Goal: Navigation & Orientation: Find specific page/section

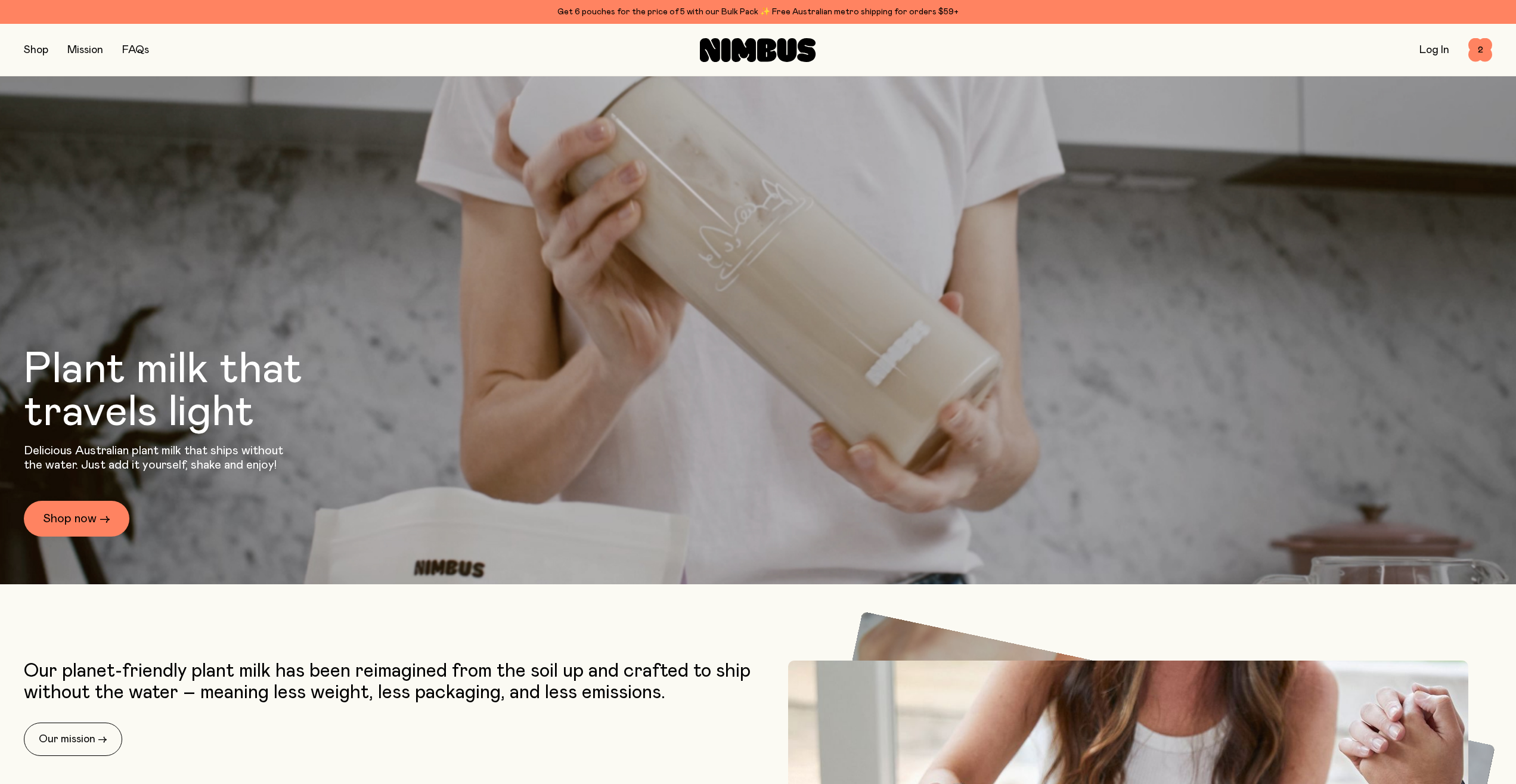
click at [44, 52] on button "button" at bounding box center [36, 50] width 25 height 16
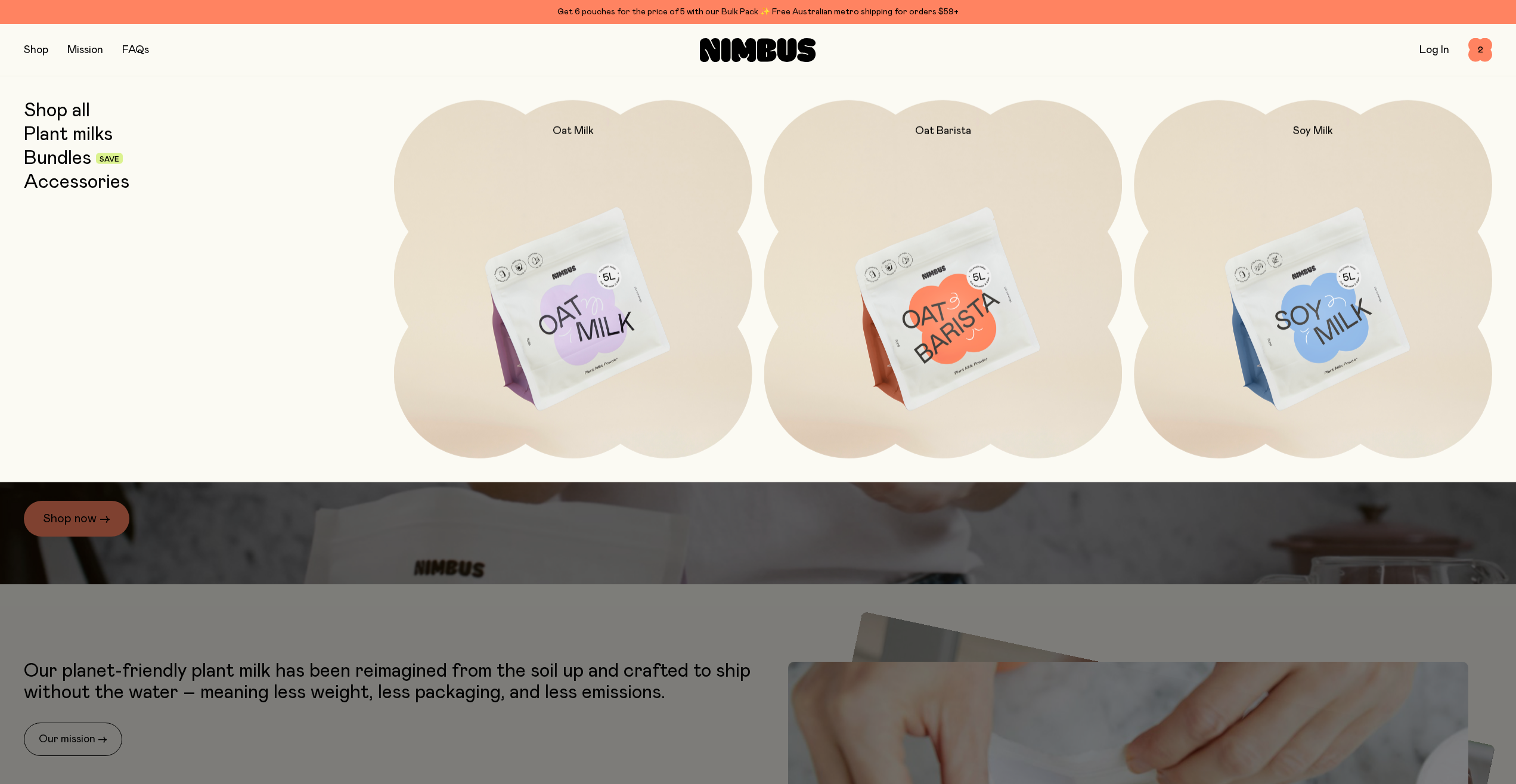
click at [83, 185] on link "Accessories" at bounding box center [77, 182] width 106 height 22
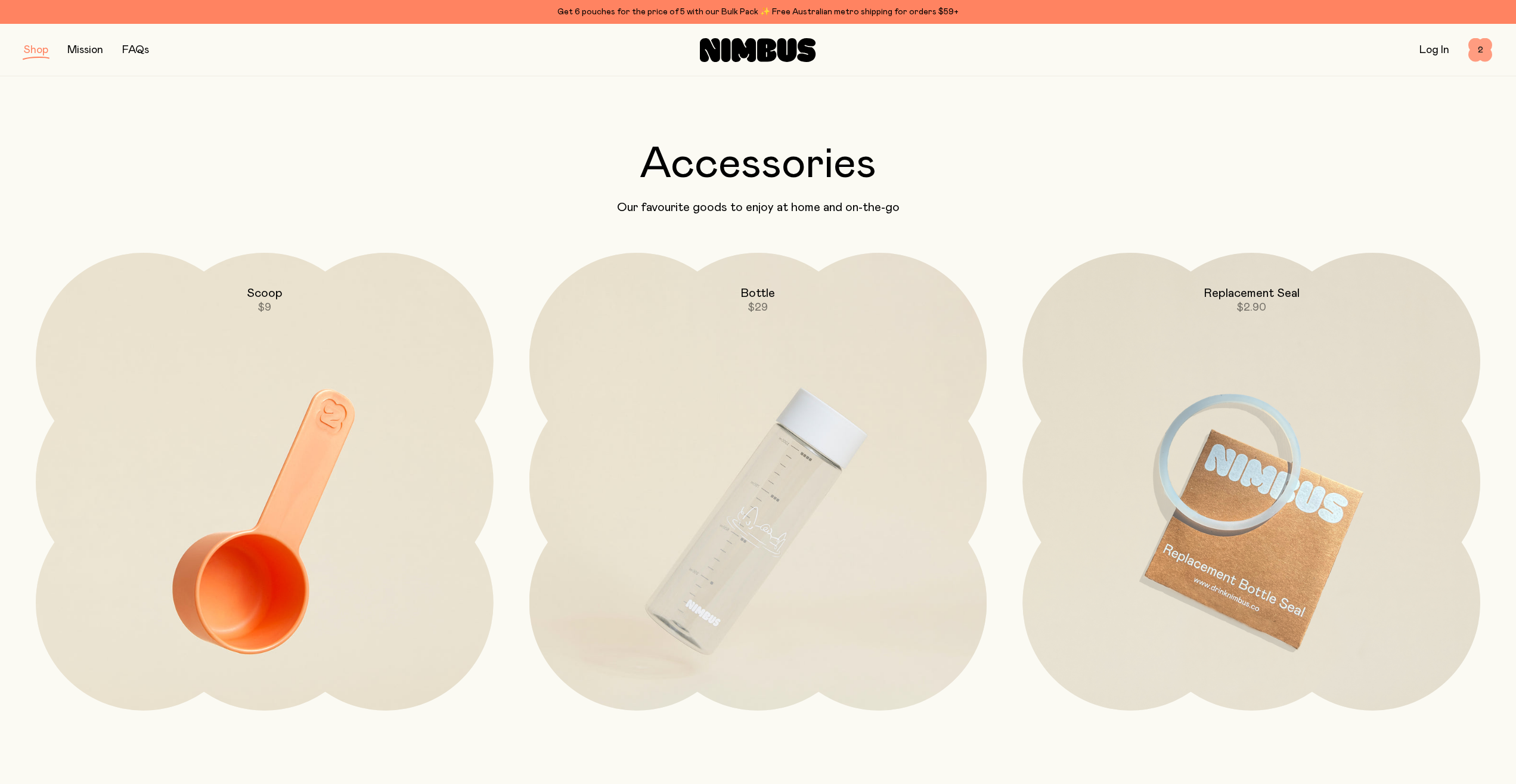
click at [1474, 54] on span "2" at bounding box center [1480, 50] width 24 height 24
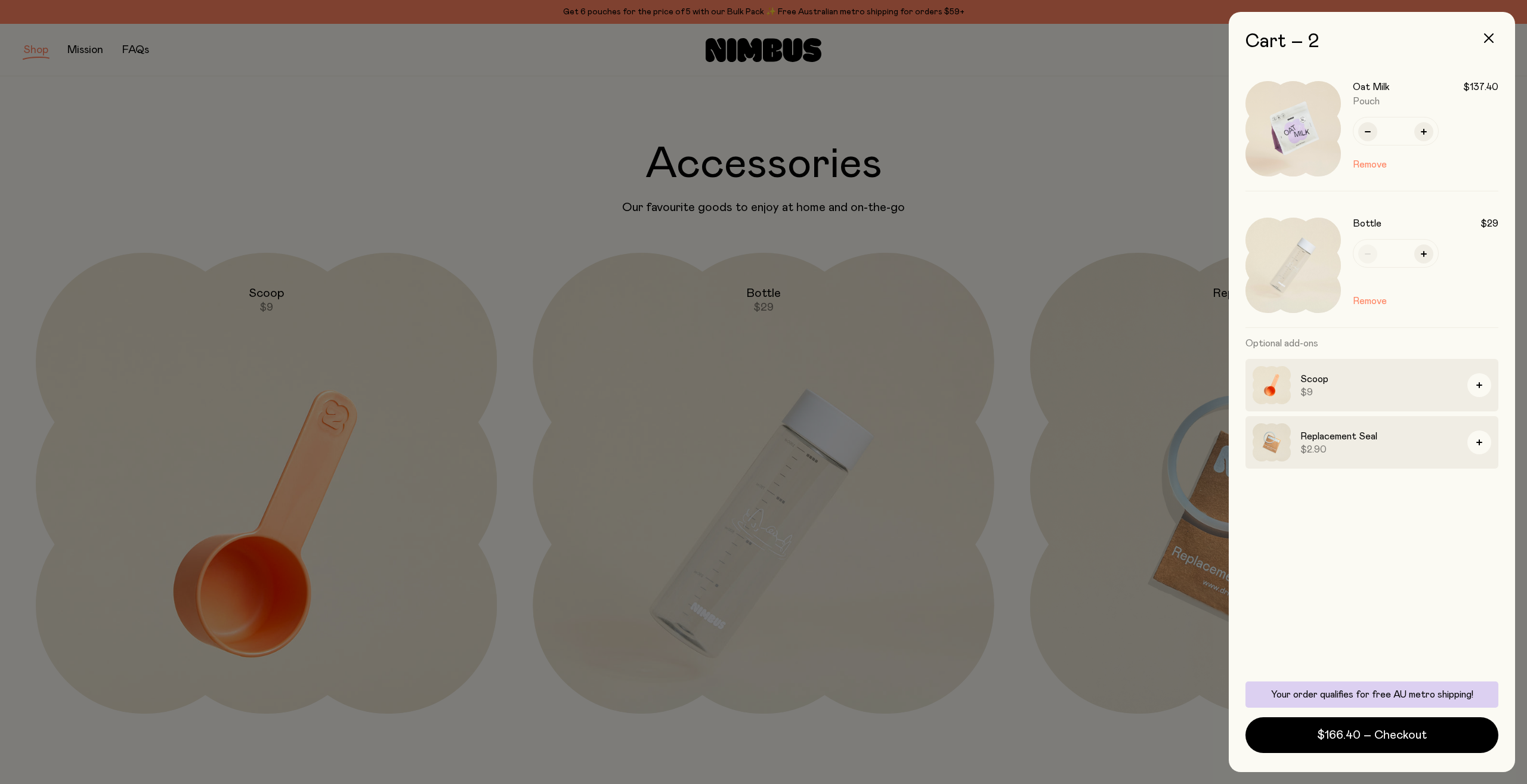
click at [234, 159] on div at bounding box center [764, 392] width 1527 height 784
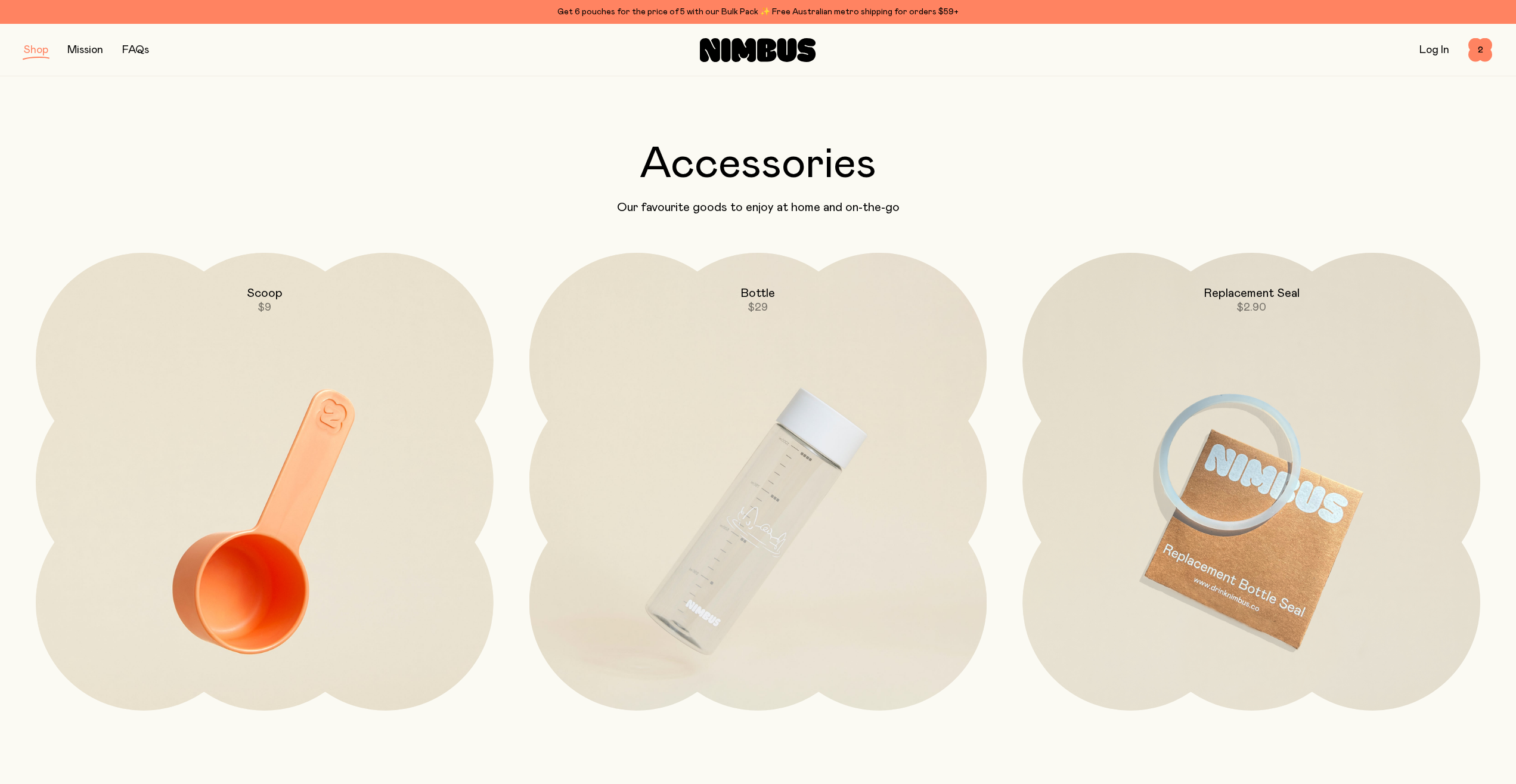
click at [35, 57] on button "button" at bounding box center [36, 50] width 25 height 16
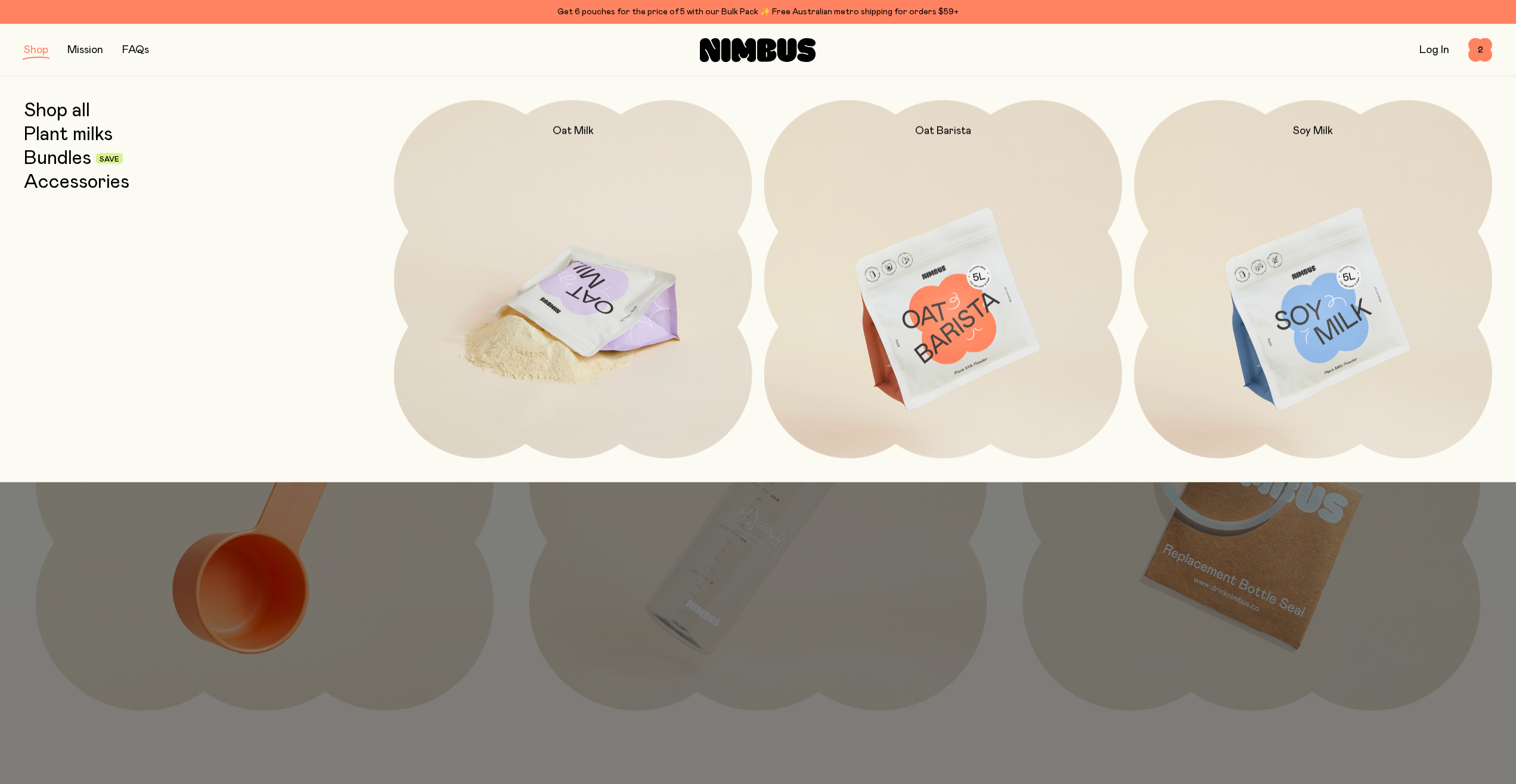
click at [575, 361] on img at bounding box center [573, 310] width 359 height 421
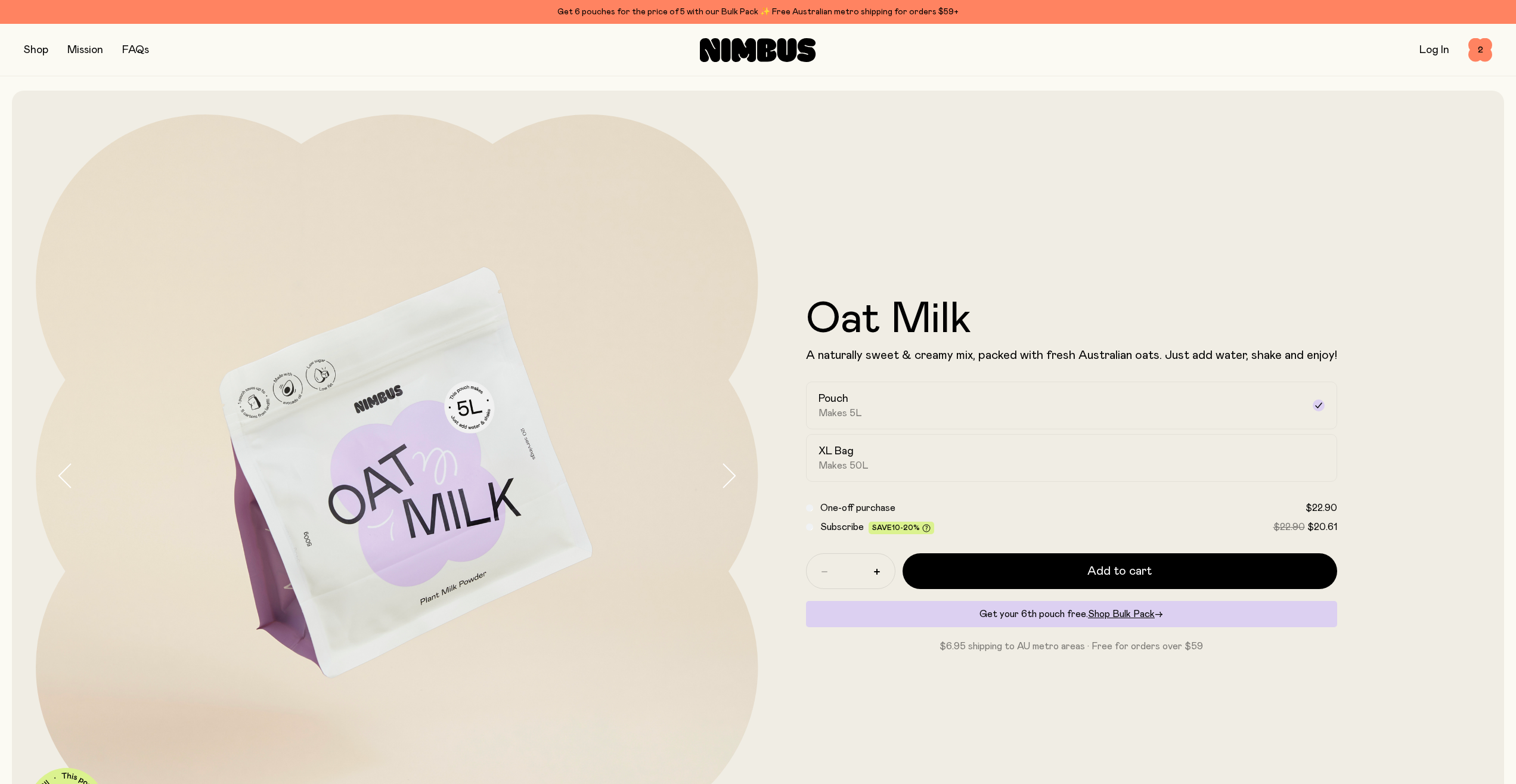
click at [41, 51] on button "button" at bounding box center [36, 50] width 25 height 16
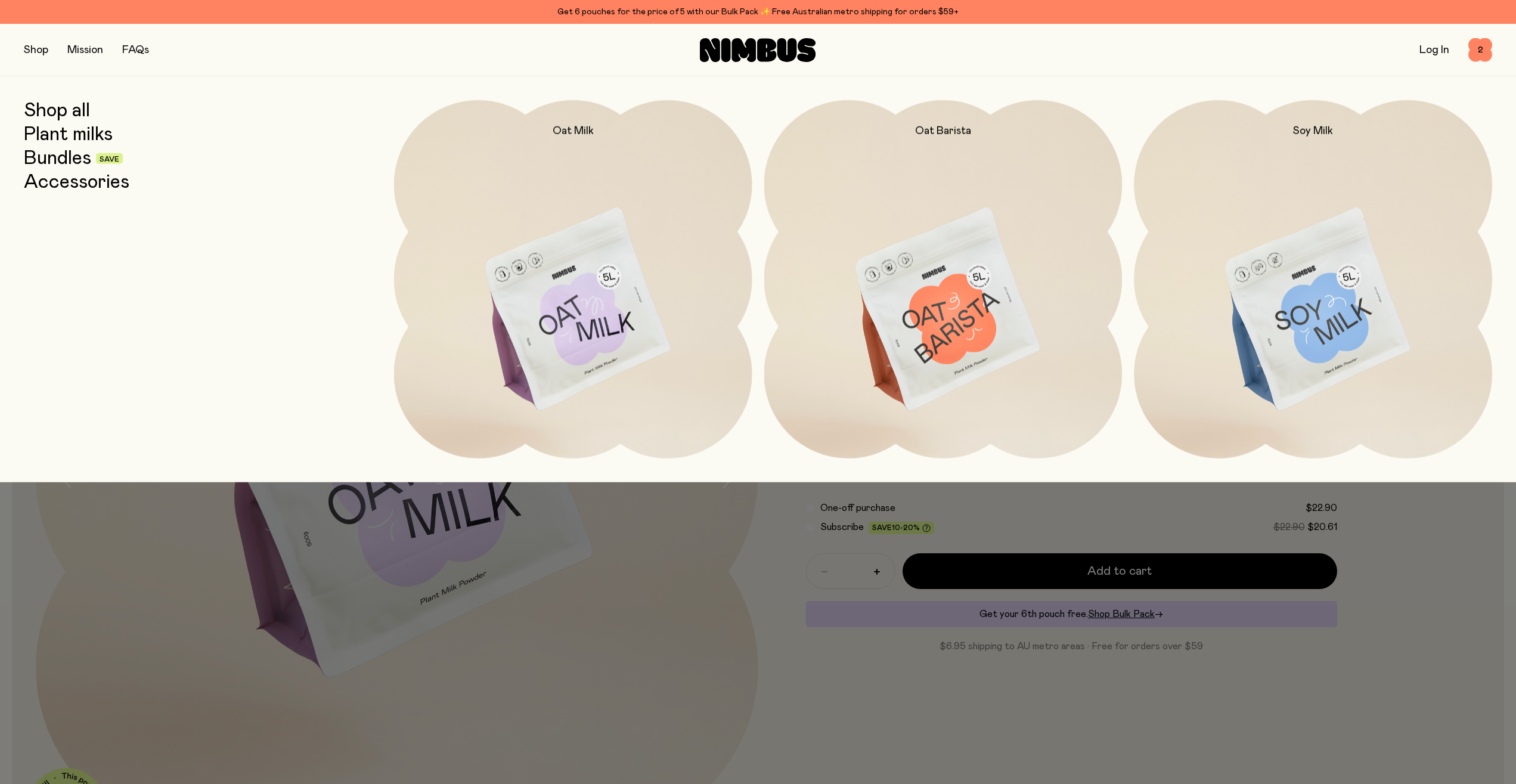
click at [79, 186] on link "Accessories" at bounding box center [77, 182] width 106 height 22
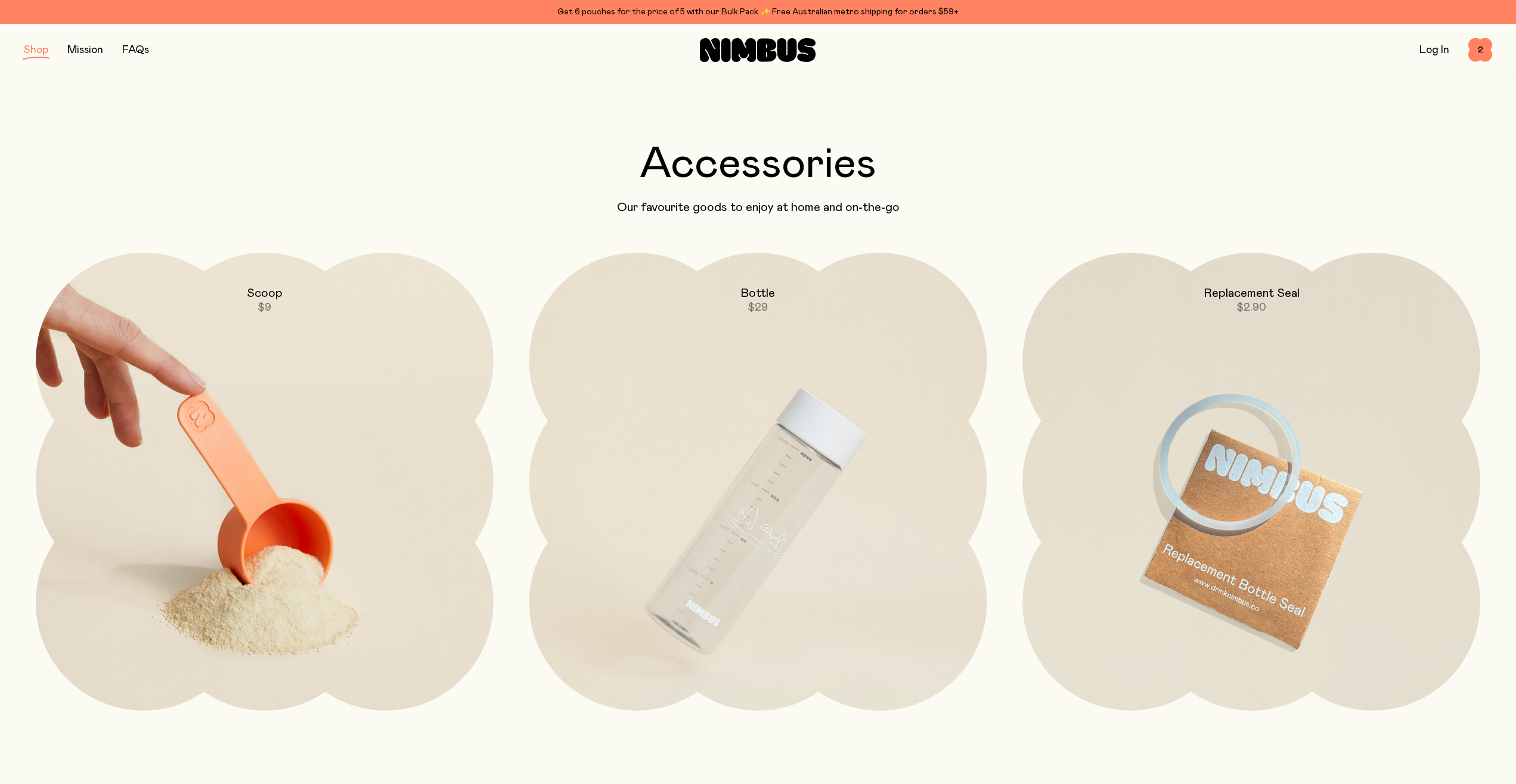
click at [282, 433] on img at bounding box center [265, 521] width 458 height 537
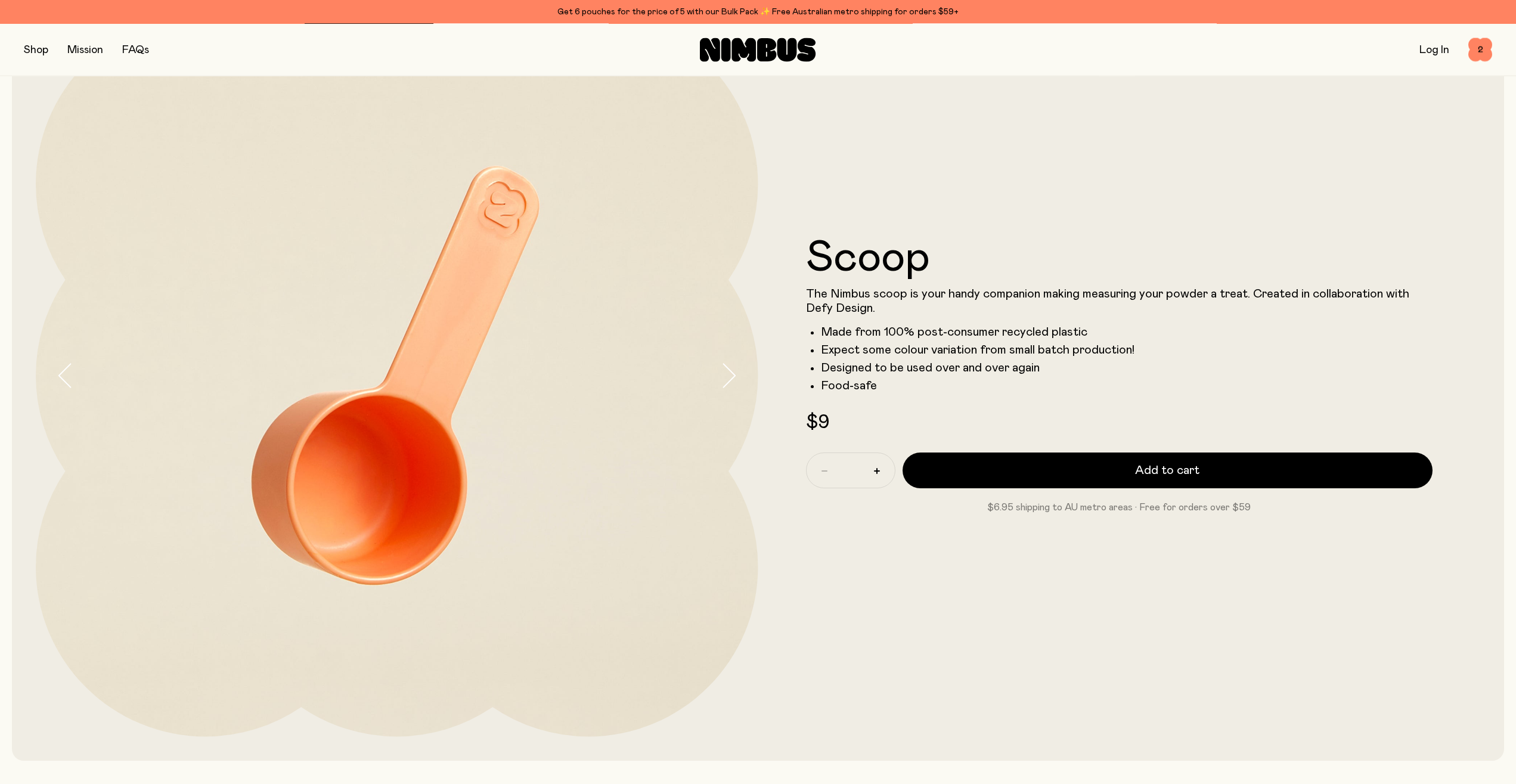
scroll to position [61, 0]
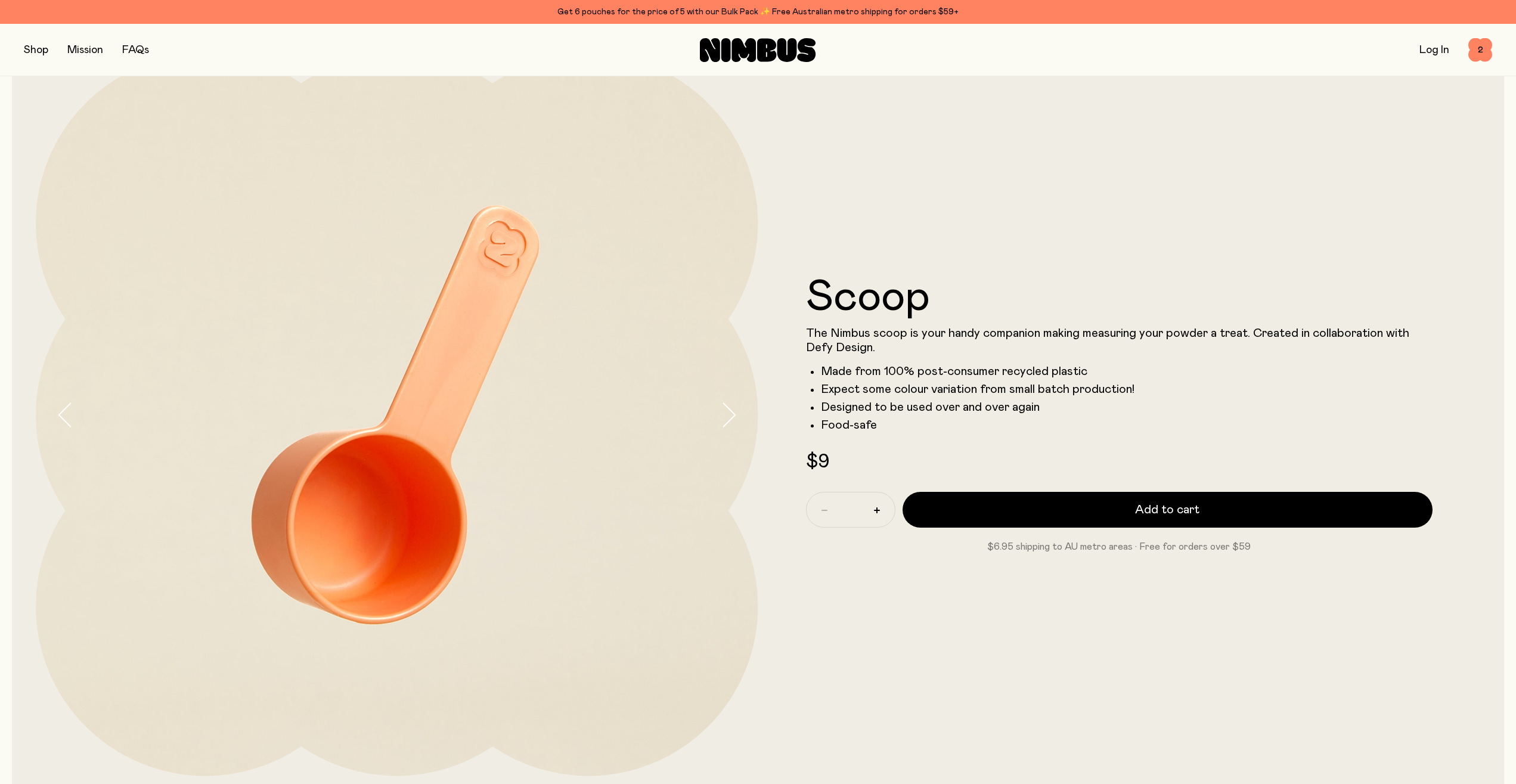
click at [736, 427] on button "button" at bounding box center [739, 414] width 38 height 722
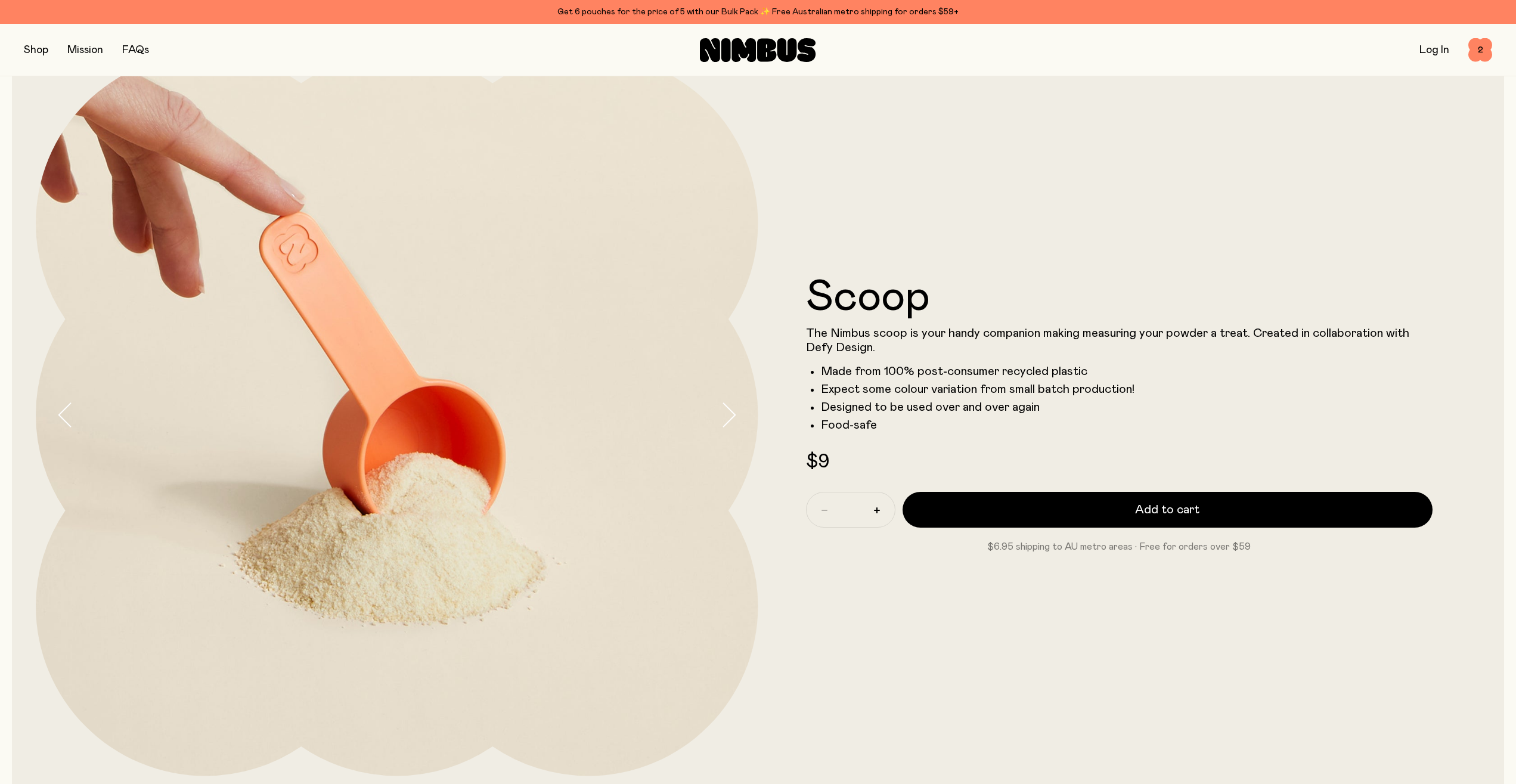
click at [730, 424] on icon "button" at bounding box center [728, 415] width 16 height 25
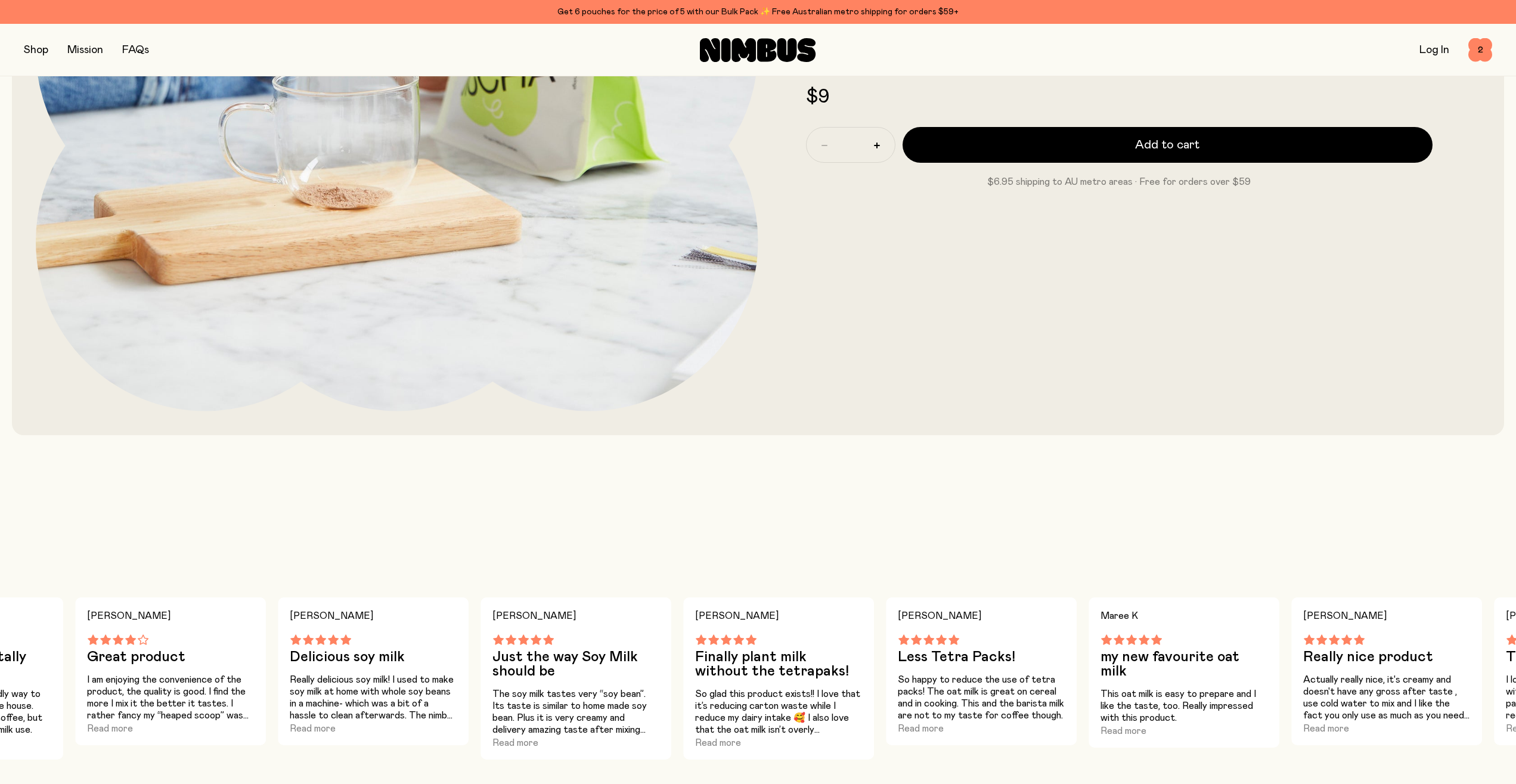
scroll to position [0, 0]
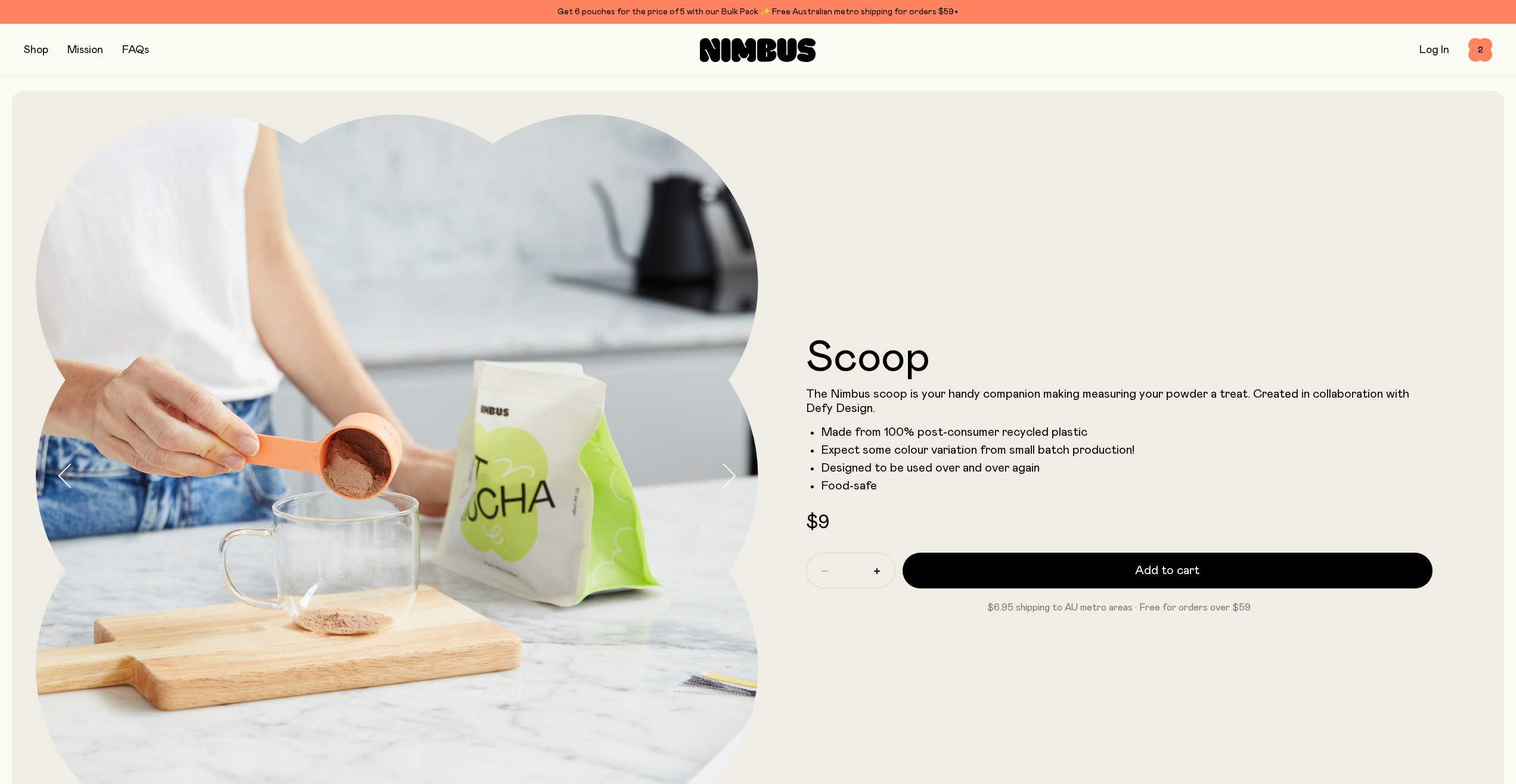
click at [30, 47] on button "button" at bounding box center [36, 50] width 25 height 16
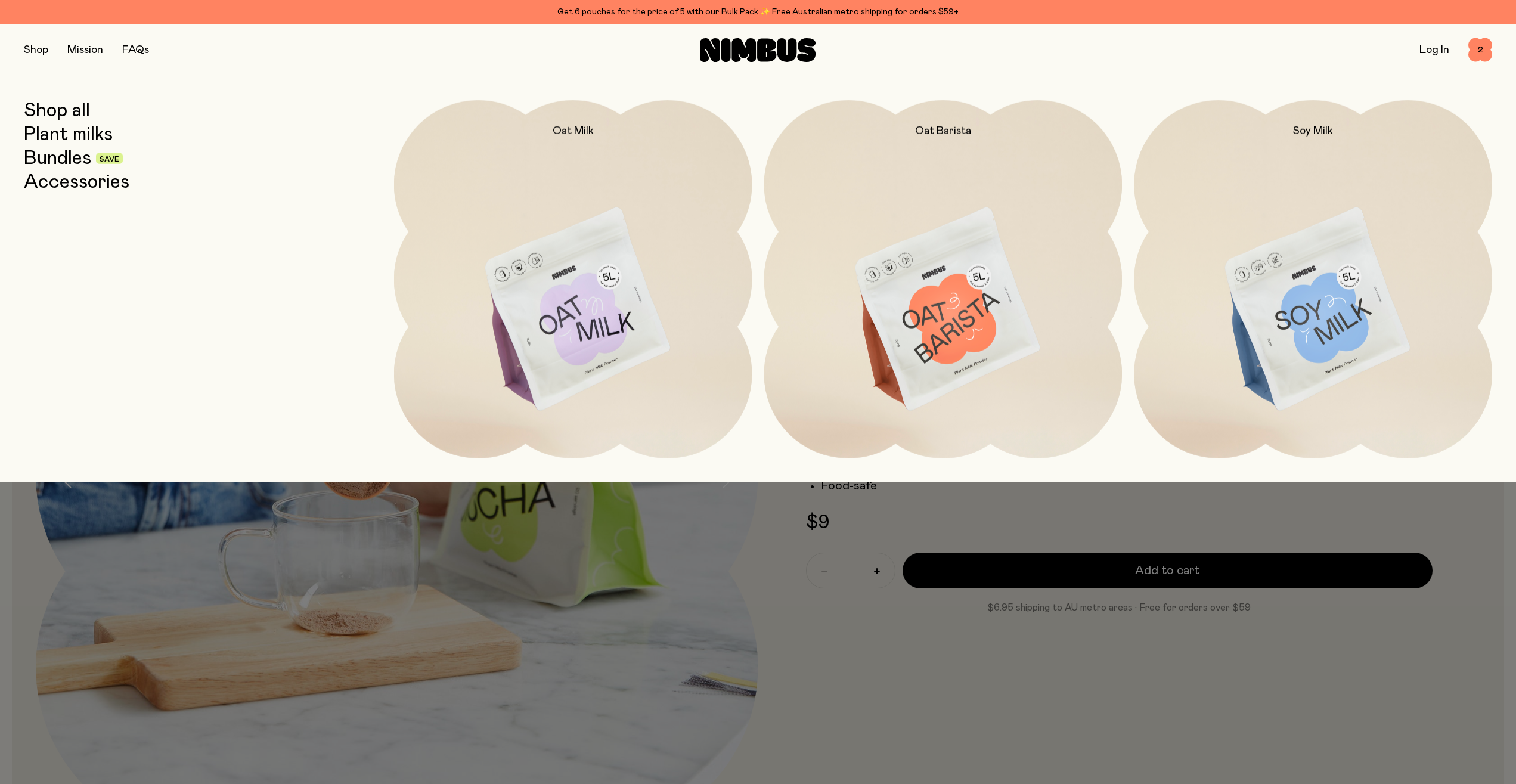
click at [69, 117] on link "Shop all" at bounding box center [57, 110] width 66 height 22
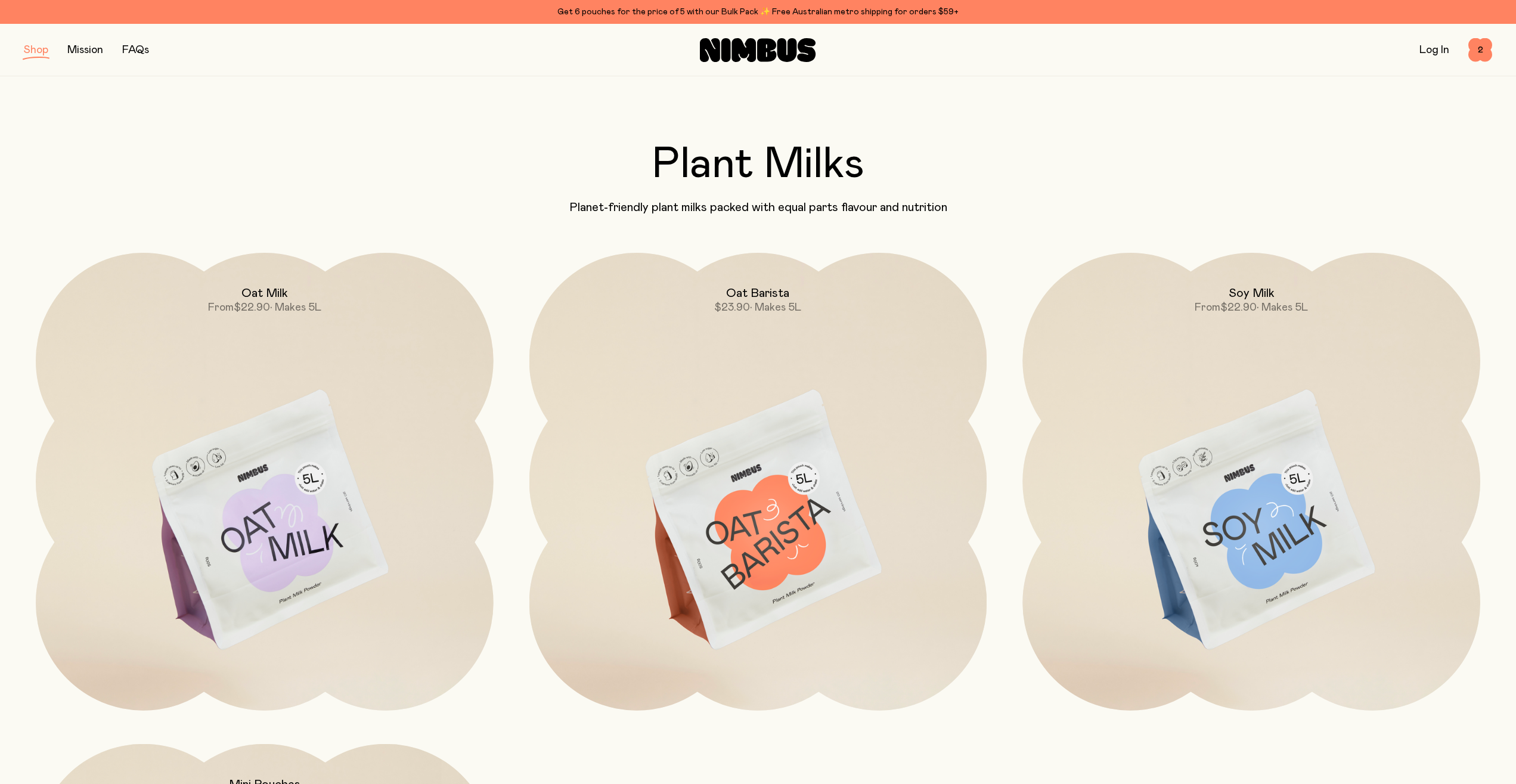
click at [39, 46] on button "button" at bounding box center [36, 50] width 25 height 16
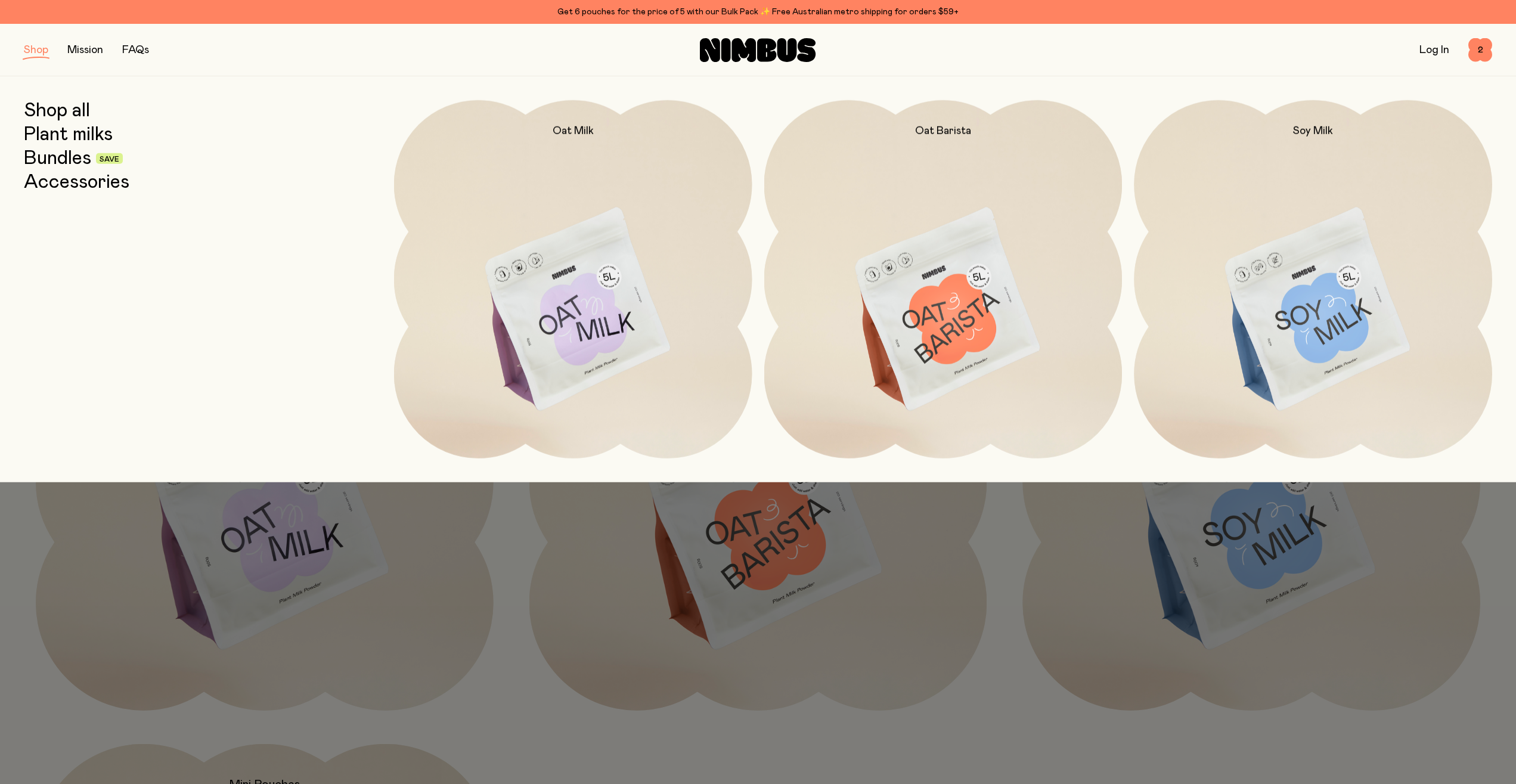
click at [75, 136] on link "Plant milks" at bounding box center [68, 134] width 89 height 22
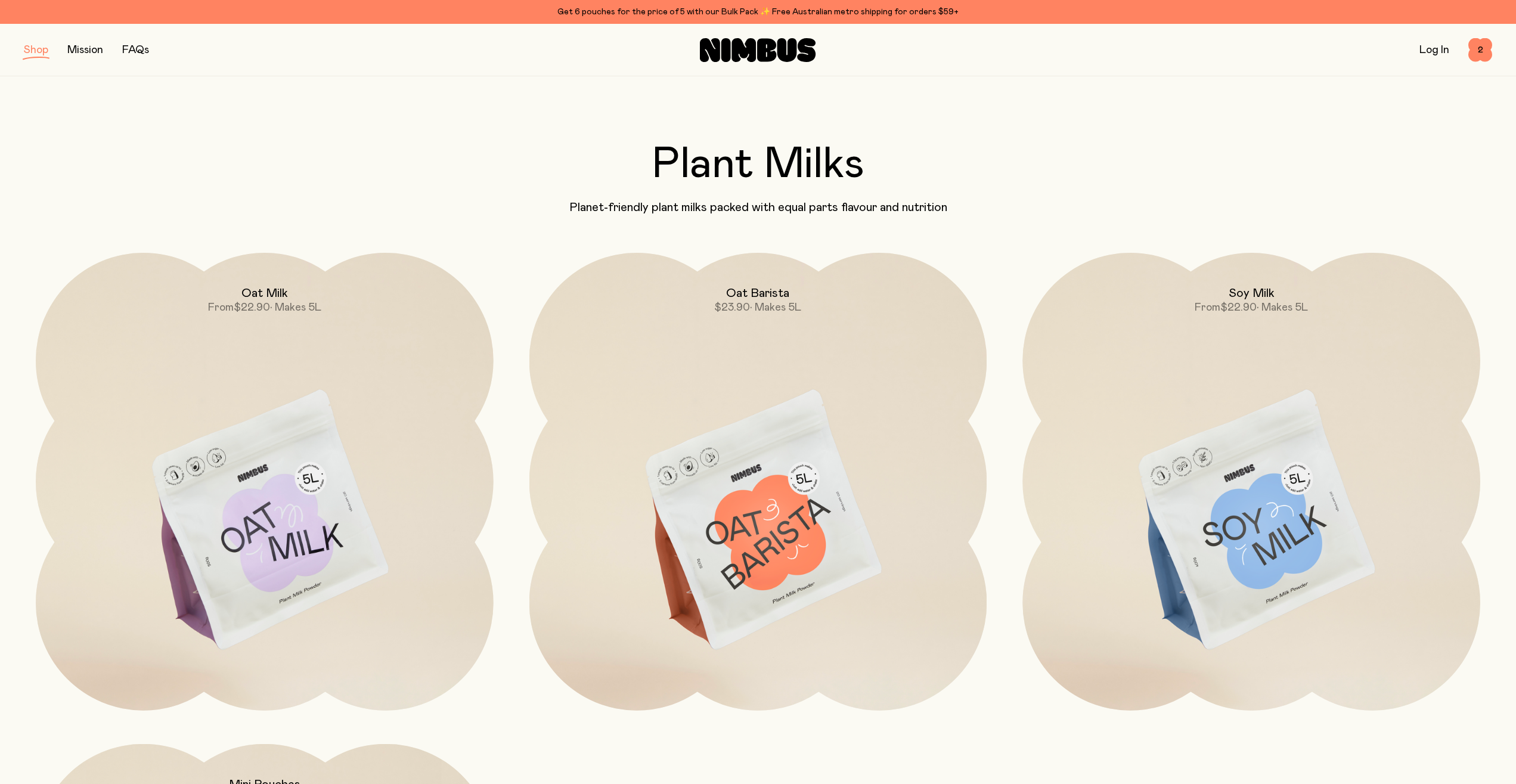
click at [45, 57] on button "button" at bounding box center [36, 50] width 25 height 16
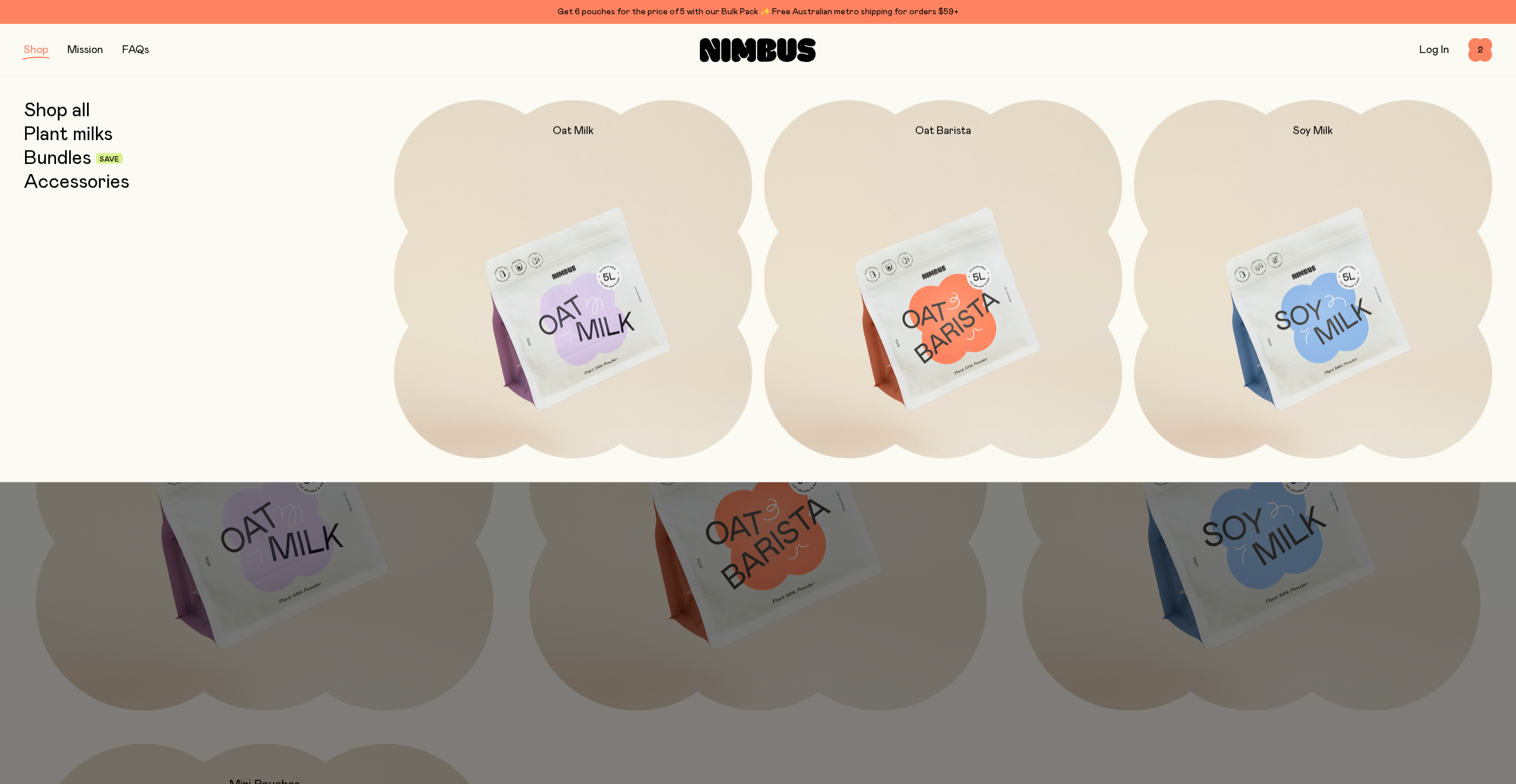
click at [78, 161] on link "Bundles" at bounding box center [57, 158] width 67 height 22
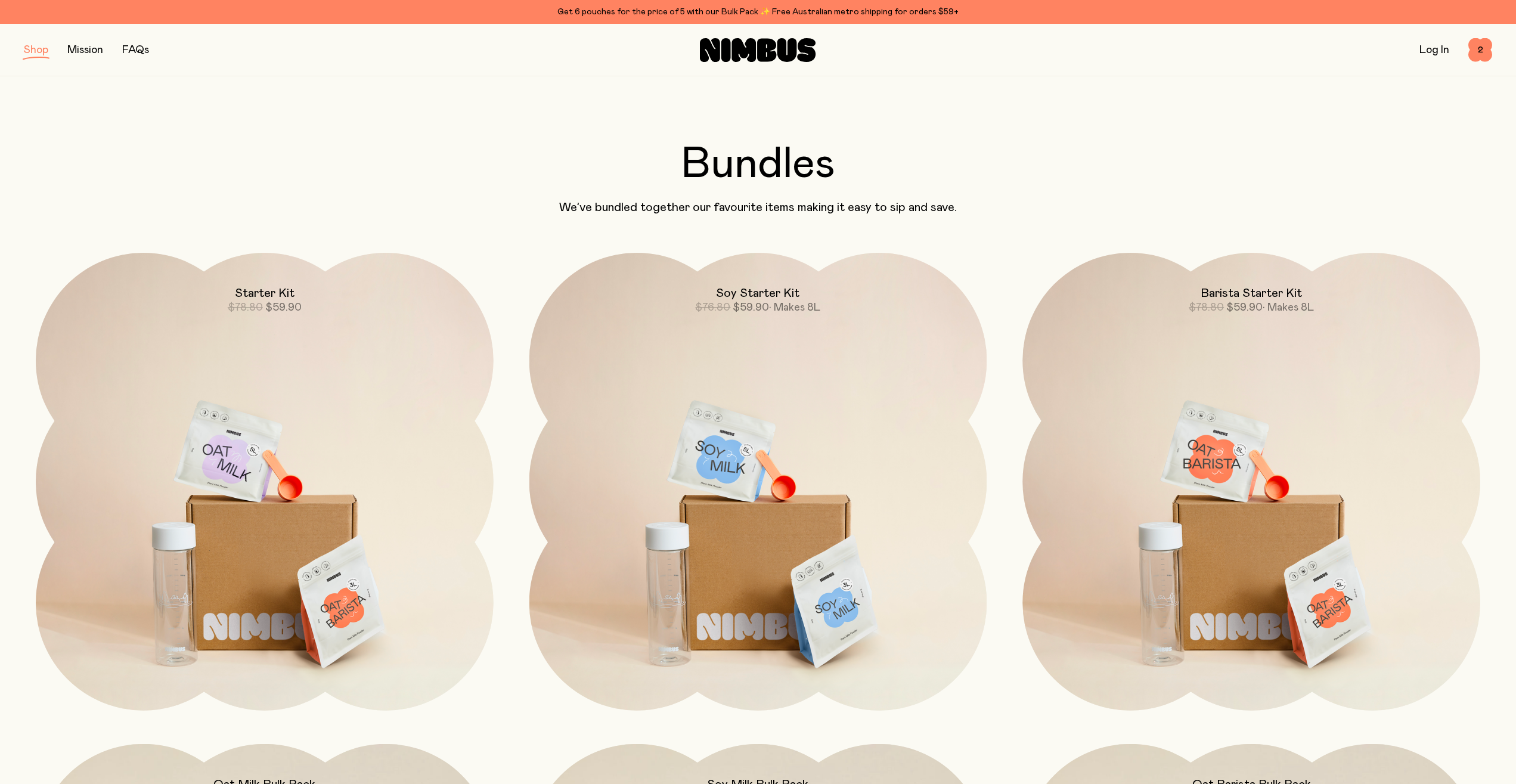
click at [35, 52] on button "button" at bounding box center [36, 50] width 25 height 16
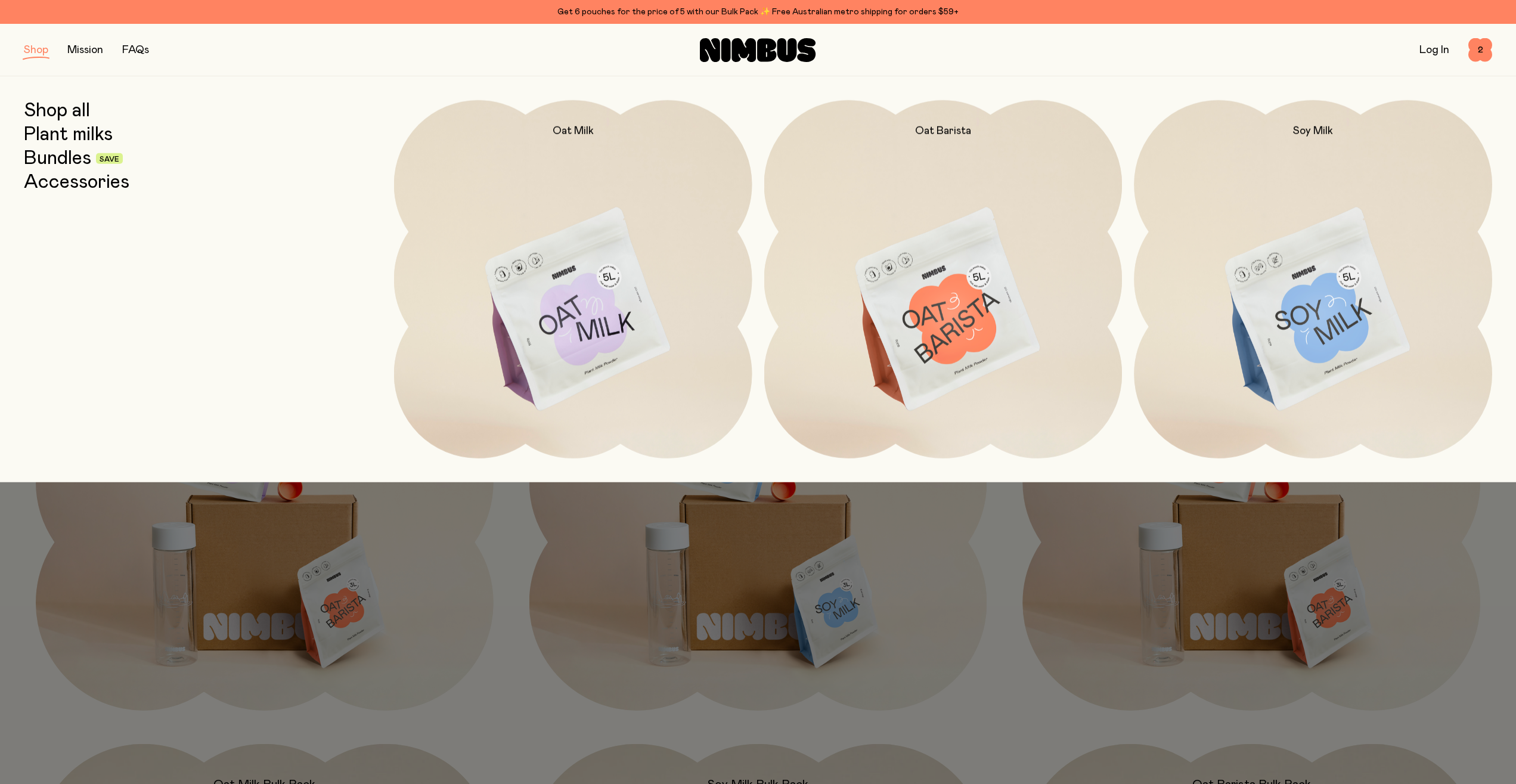
click at [49, 182] on link "Accessories" at bounding box center [77, 182] width 106 height 22
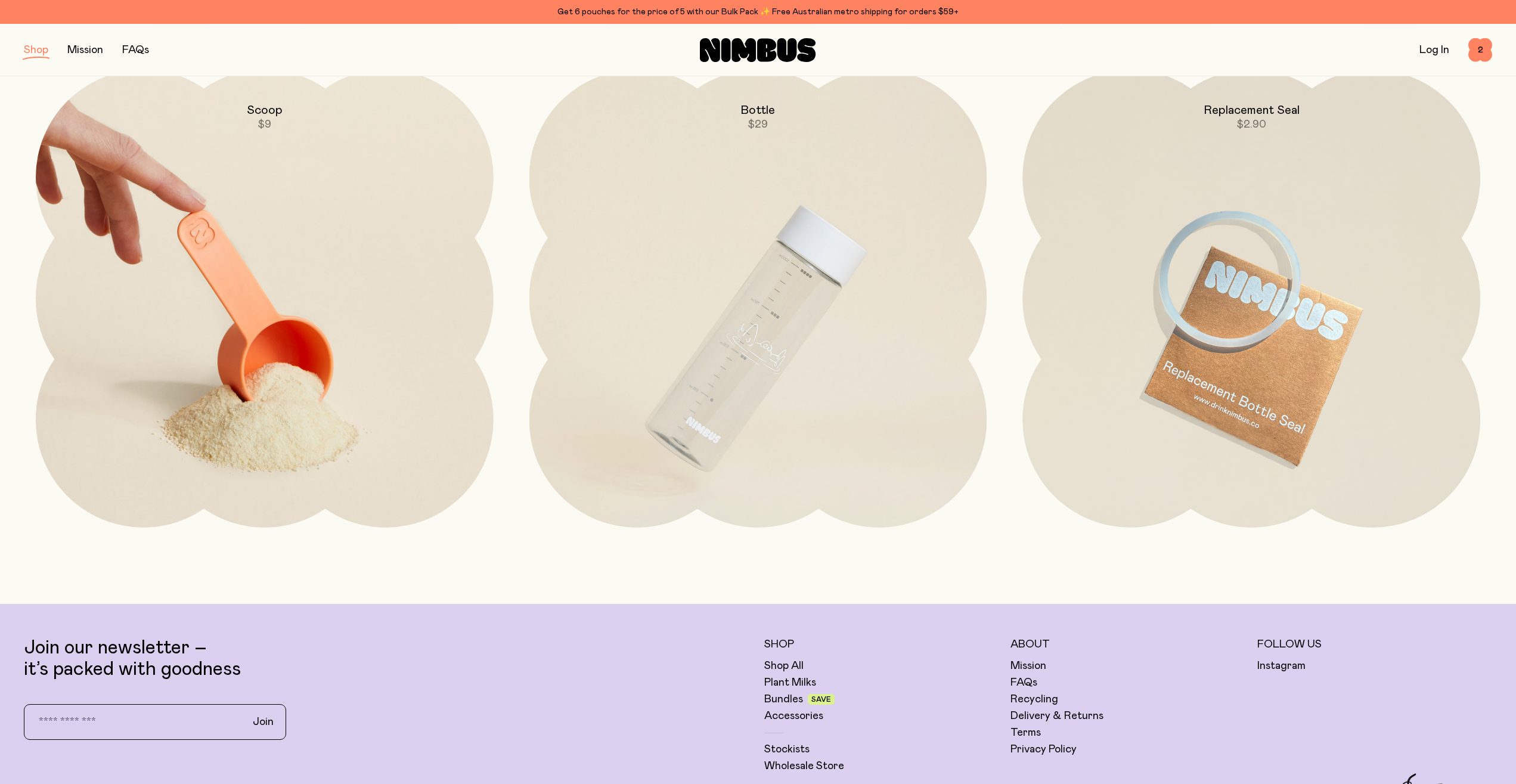
scroll to position [121, 0]
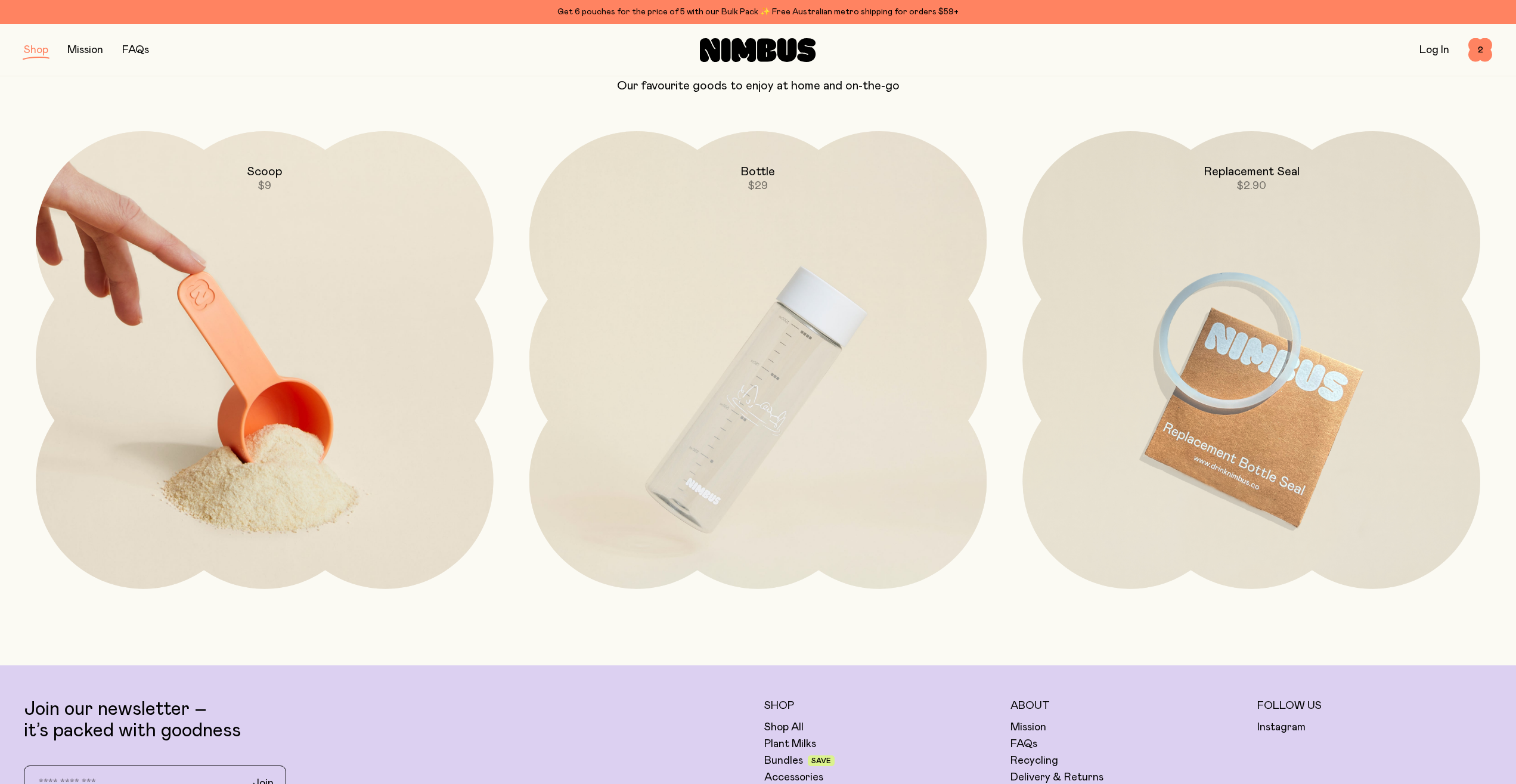
click at [312, 342] on img at bounding box center [265, 399] width 458 height 537
